Goal: Information Seeking & Learning: Find specific fact

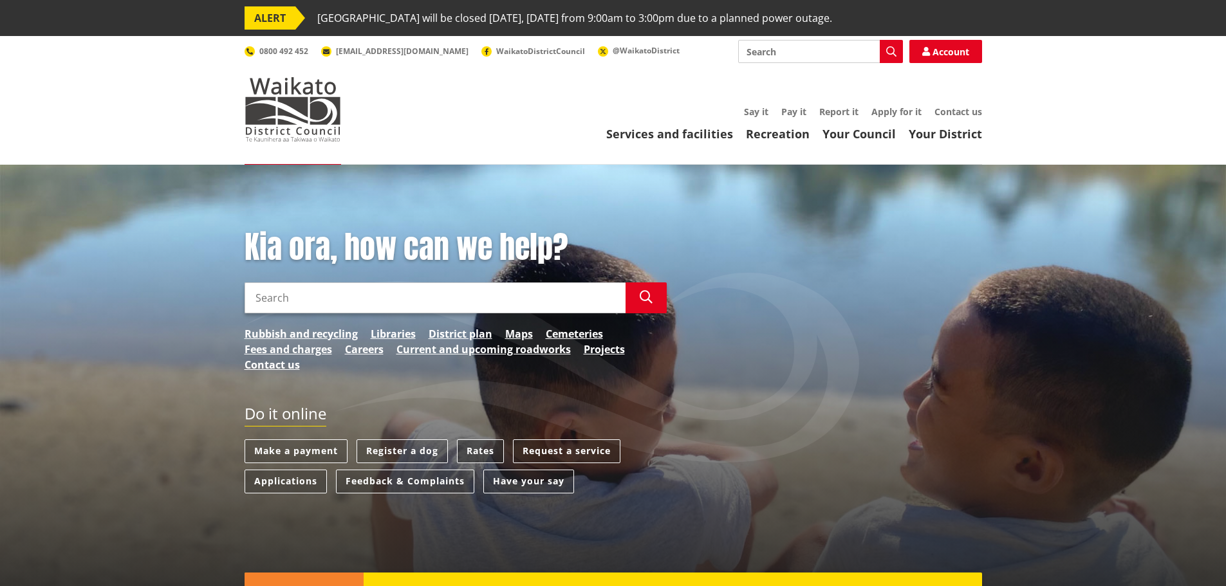
click at [476, 444] on link "Rates" at bounding box center [480, 451] width 47 height 24
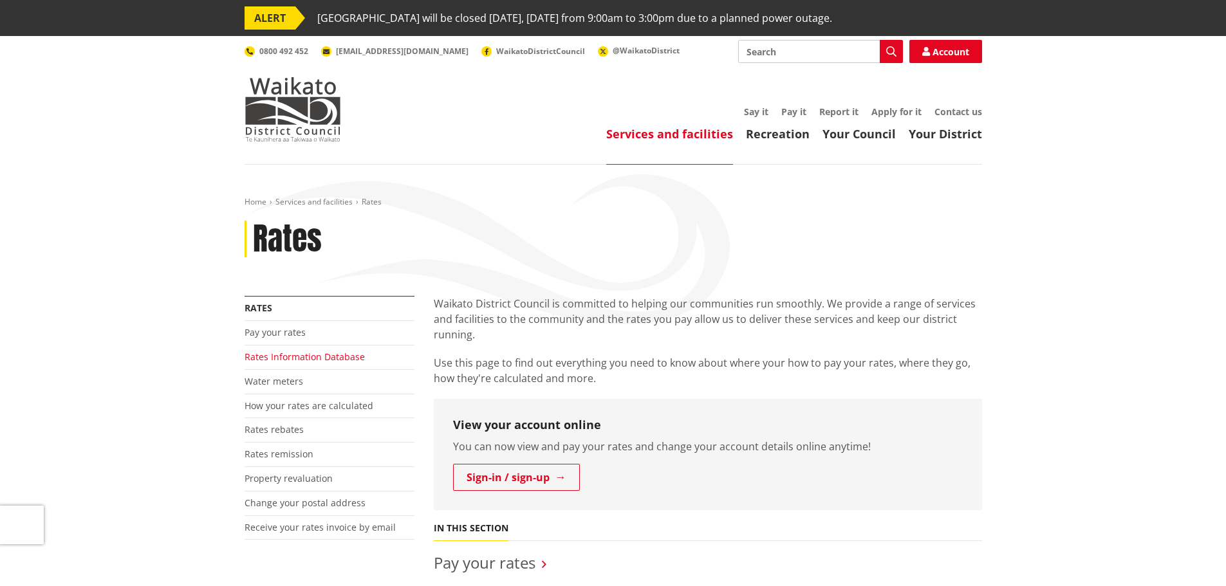
click at [331, 359] on link "Rates Information Database" at bounding box center [305, 357] width 120 height 12
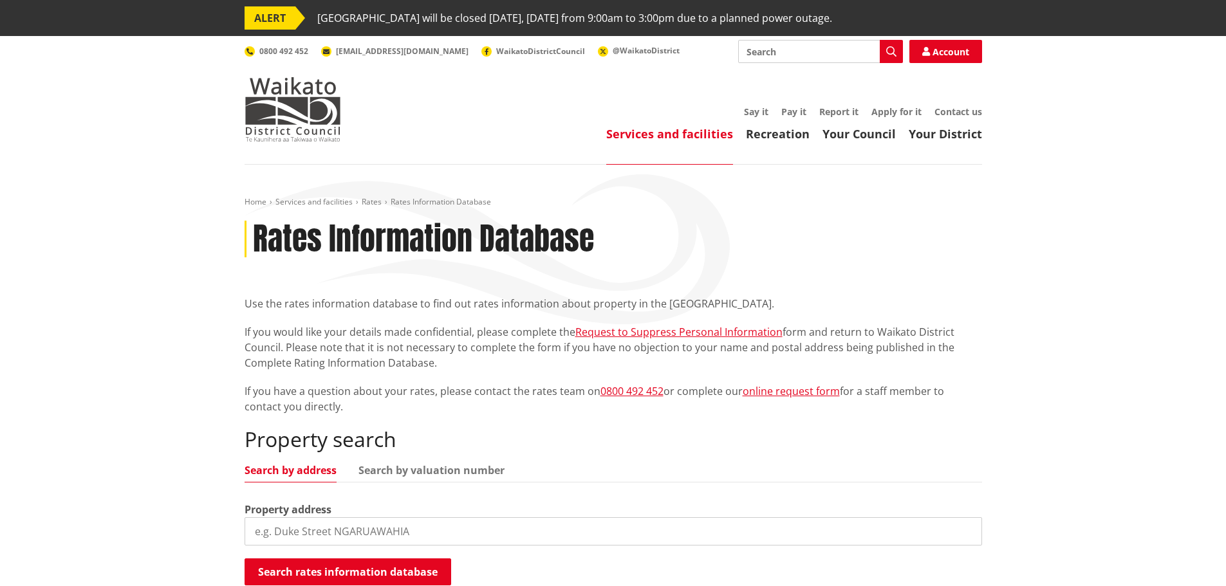
click at [472, 517] on input "search" at bounding box center [613, 531] width 737 height 28
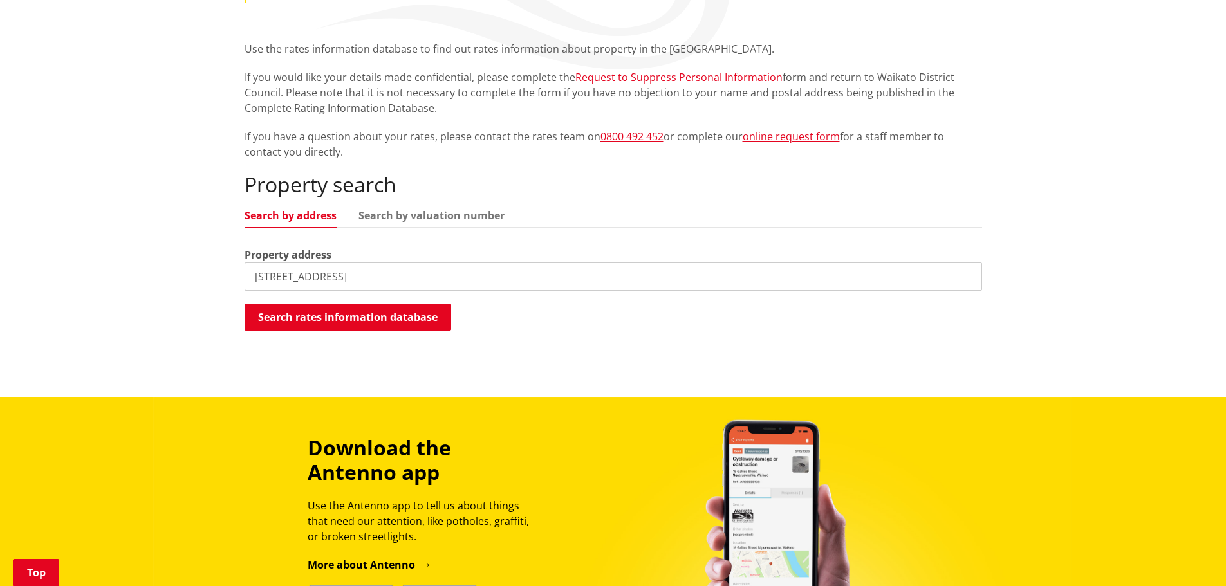
scroll to position [257, 0]
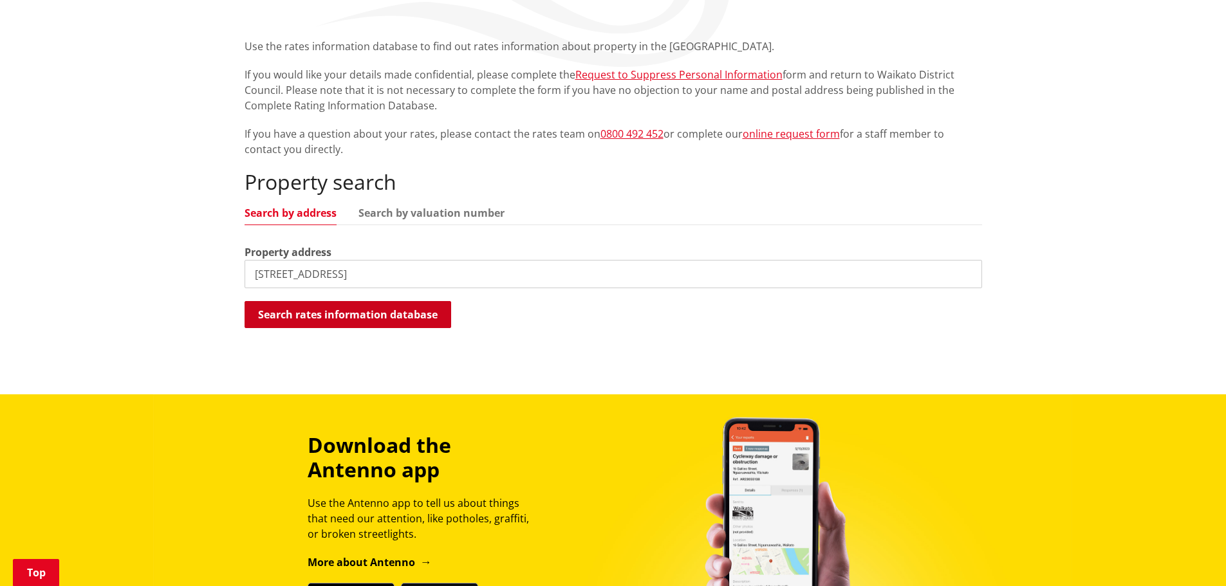
type input "23b buckland Road"
click at [393, 317] on button "Search rates information database" at bounding box center [348, 314] width 207 height 27
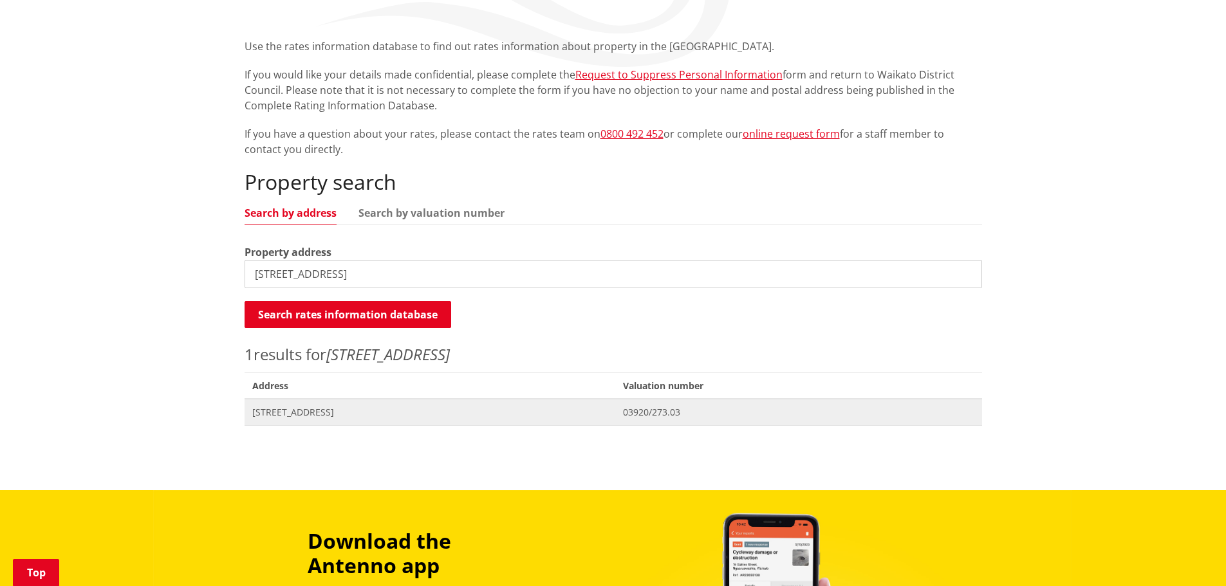
click at [360, 411] on span "23B Buckland Road TUAKAU" at bounding box center [430, 412] width 356 height 13
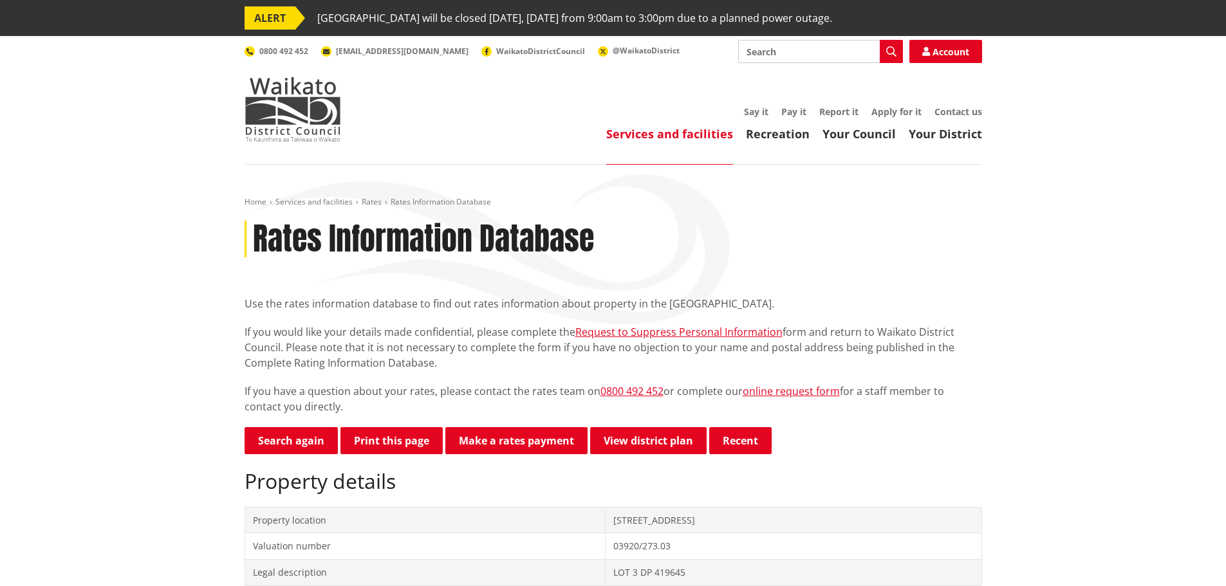
click at [417, 444] on button "Print this page" at bounding box center [391, 440] width 102 height 27
click at [307, 112] on img at bounding box center [293, 109] width 97 height 64
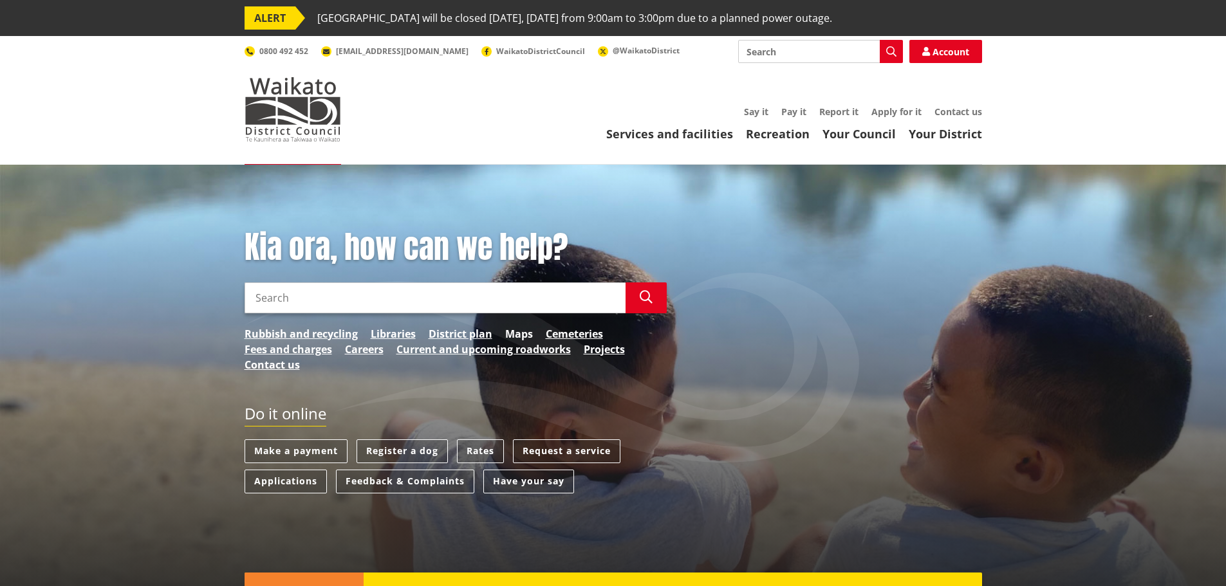
click at [515, 338] on link "Maps" at bounding box center [519, 333] width 28 height 15
